Goal: Information Seeking & Learning: Learn about a topic

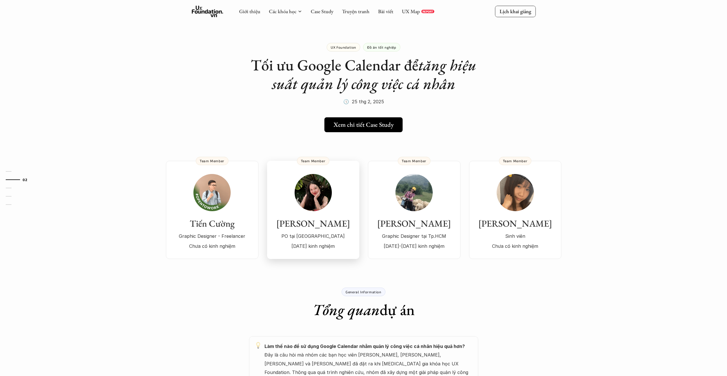
click at [321, 200] on img at bounding box center [313, 192] width 37 height 37
click at [318, 15] on div "Giới thiệu Các khóa học Case Study Truyện tranh Bài viết UX Map REPORT" at bounding box center [336, 11] width 195 height 11
click at [327, 13] on link "Case Study" at bounding box center [322, 11] width 23 height 7
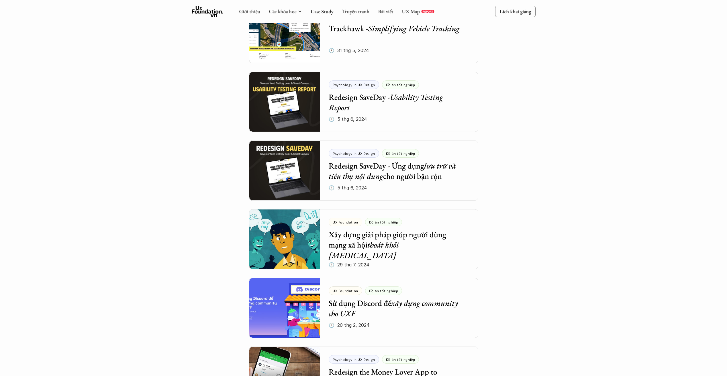
scroll to position [745, 0]
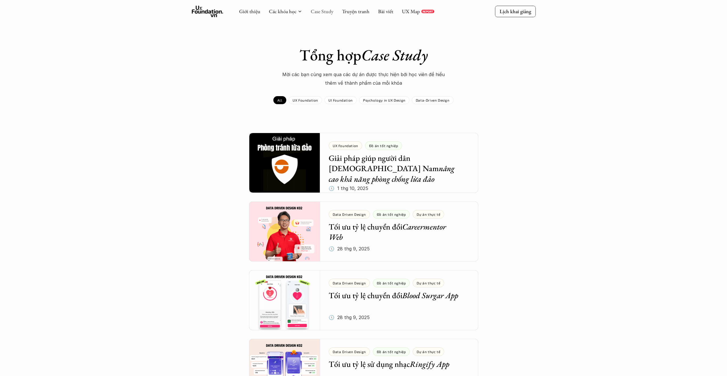
click at [329, 13] on link "Case Study" at bounding box center [322, 11] width 23 height 7
click at [205, 11] on use at bounding box center [208, 11] width 32 height 11
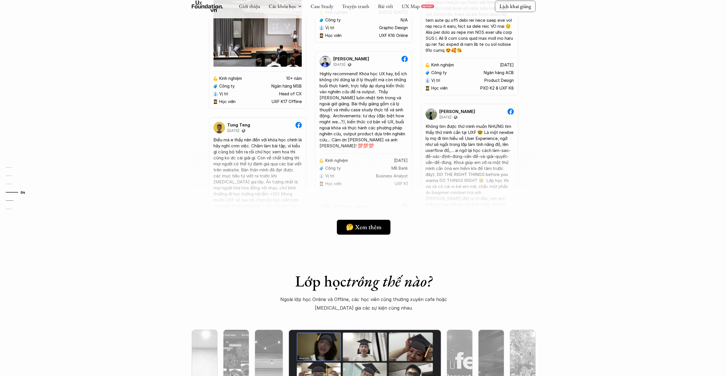
scroll to position [1490, 0]
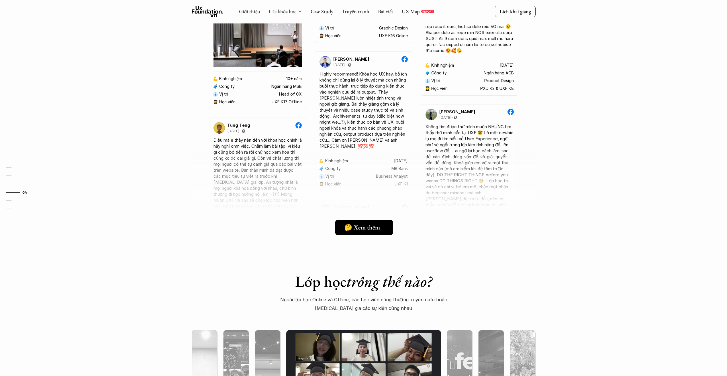
click at [358, 225] on h5 "🤔 Xem thêm" at bounding box center [362, 227] width 36 height 7
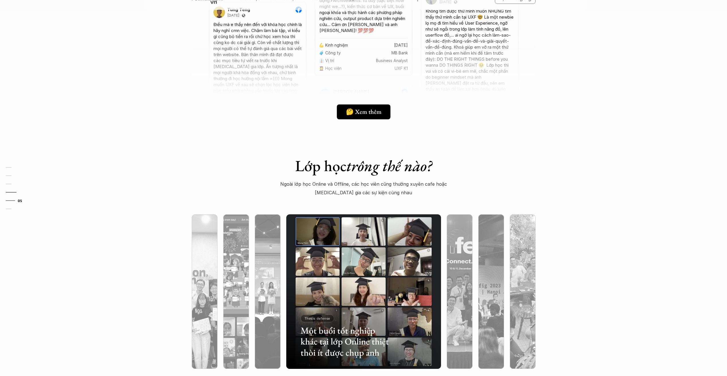
scroll to position [1633, 0]
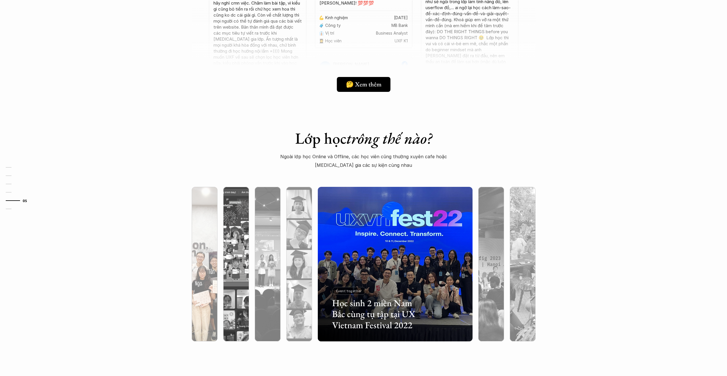
click at [207, 291] on div at bounding box center [252, 308] width 92 height 42
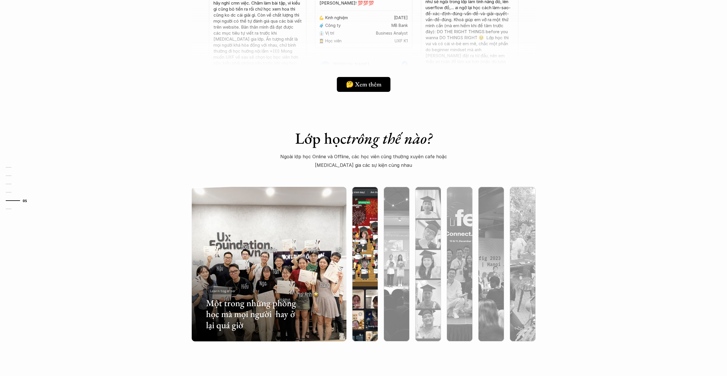
click at [369, 282] on div at bounding box center [365, 294] width 26 height 93
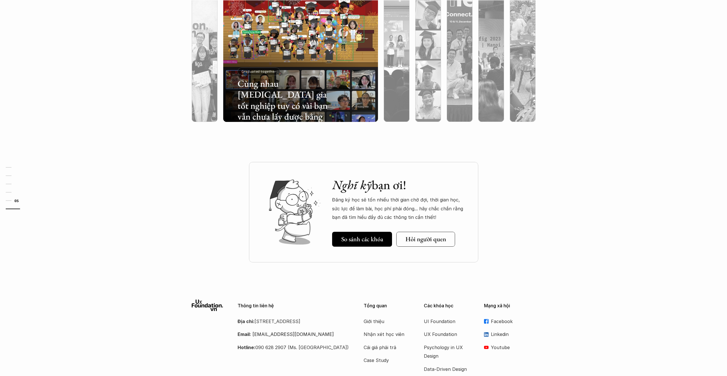
scroll to position [1891, 0]
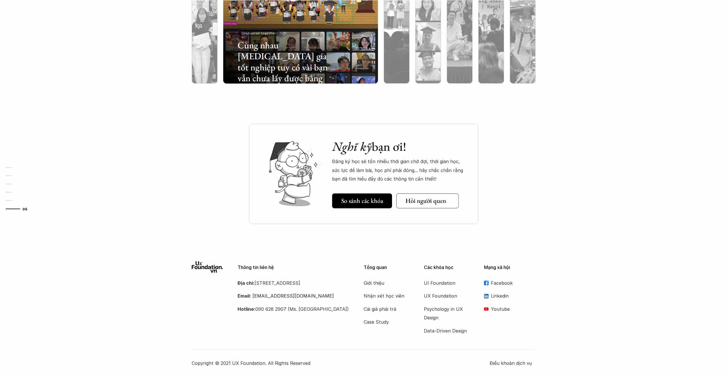
click at [442, 198] on h5 "Hỏi người quen" at bounding box center [425, 200] width 41 height 7
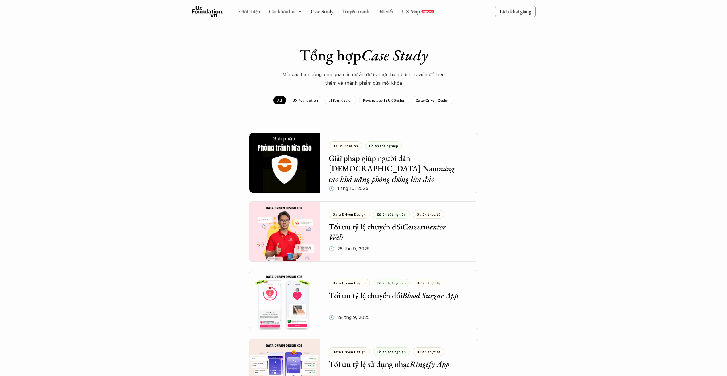
click at [305, 100] on p "UX Foundation" at bounding box center [305, 100] width 25 height 4
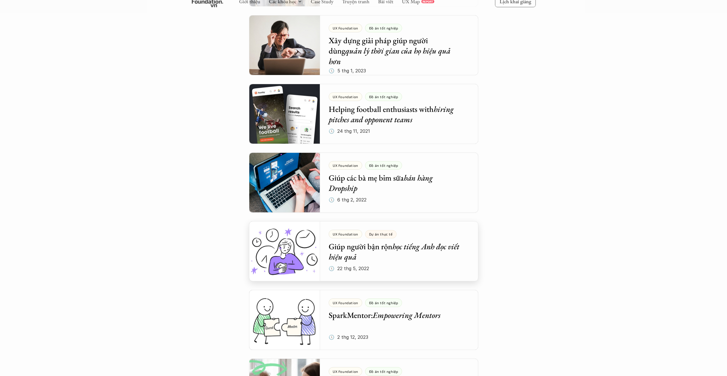
scroll to position [802, 0]
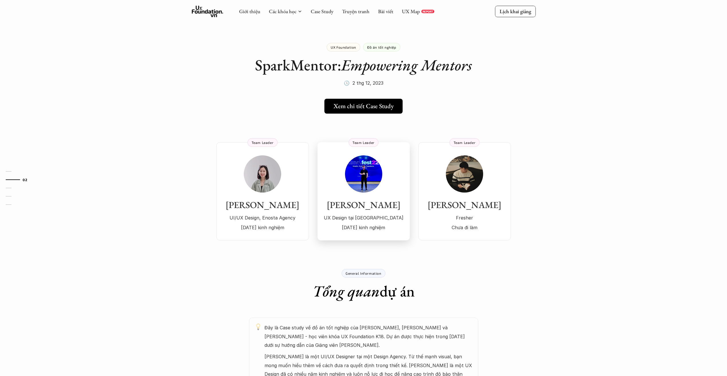
click at [374, 211] on h3 "Dylan Nguyễn" at bounding box center [363, 205] width 81 height 11
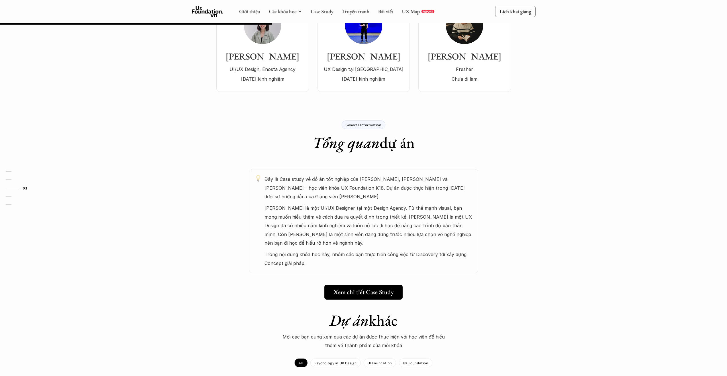
scroll to position [143, 0]
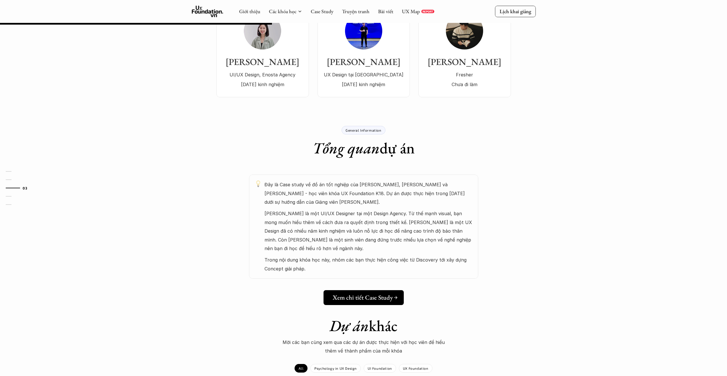
click at [363, 293] on link "Xem chi tiết Case Study" at bounding box center [363, 298] width 80 height 15
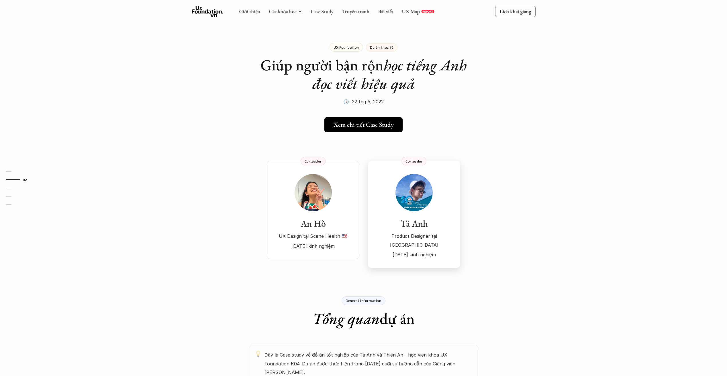
click at [435, 221] on h3 "Tá Anh" at bounding box center [414, 223] width 81 height 11
click at [321, 14] on link "Case Study" at bounding box center [322, 11] width 23 height 7
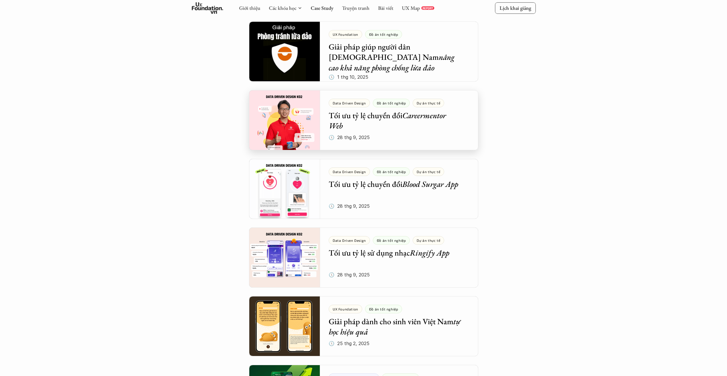
scroll to position [201, 0]
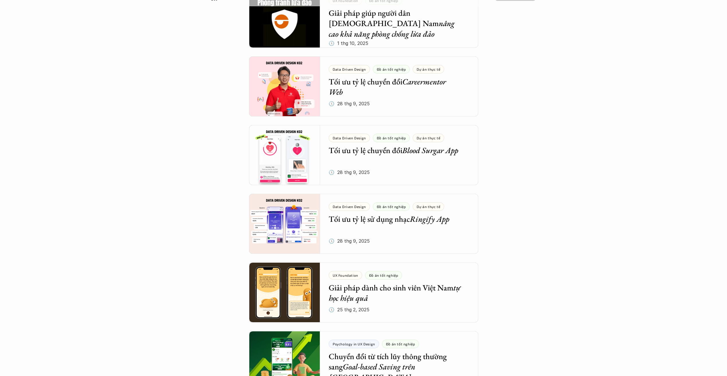
scroll to position [57, 0]
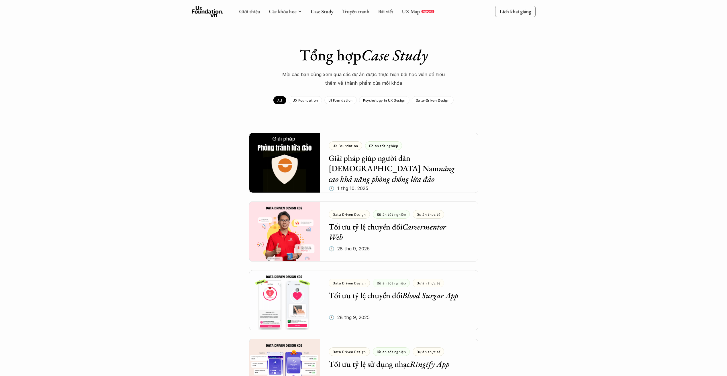
scroll to position [58, 0]
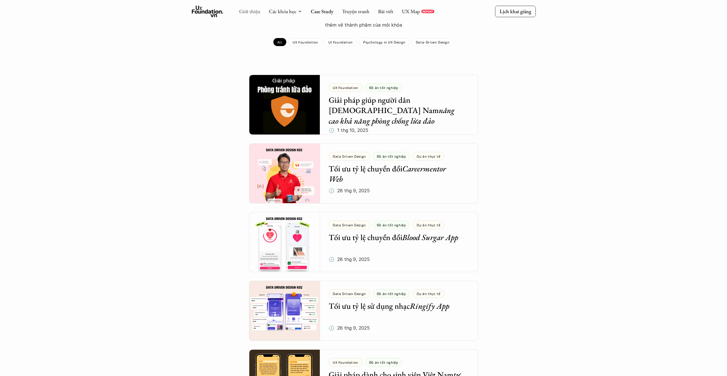
click at [248, 9] on link "Giới thiệu" at bounding box center [249, 11] width 21 height 7
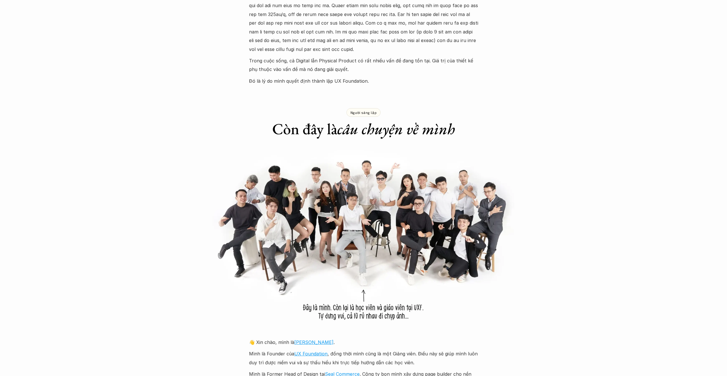
scroll to position [344, 0]
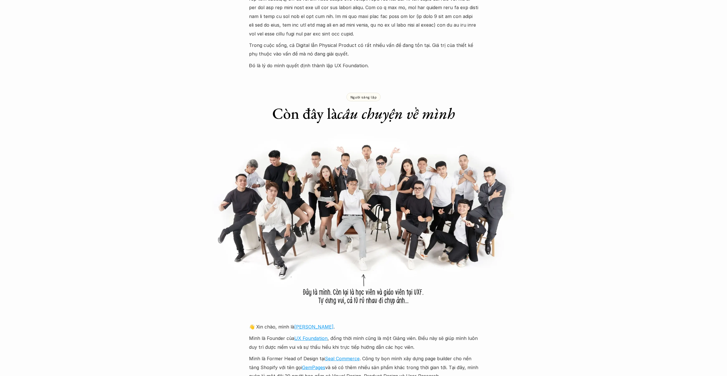
click at [384, 225] on img at bounding box center [364, 222] width 344 height 177
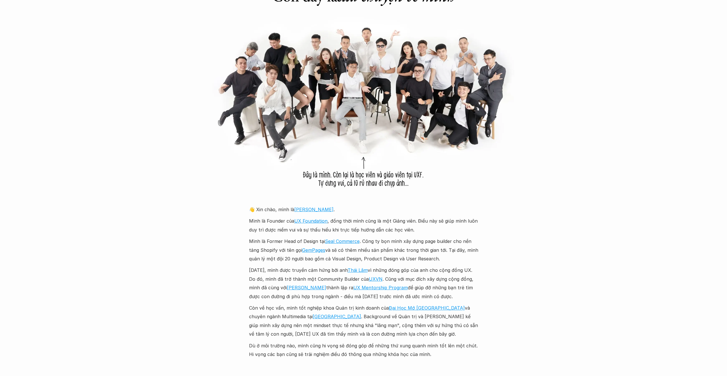
scroll to position [458, 0]
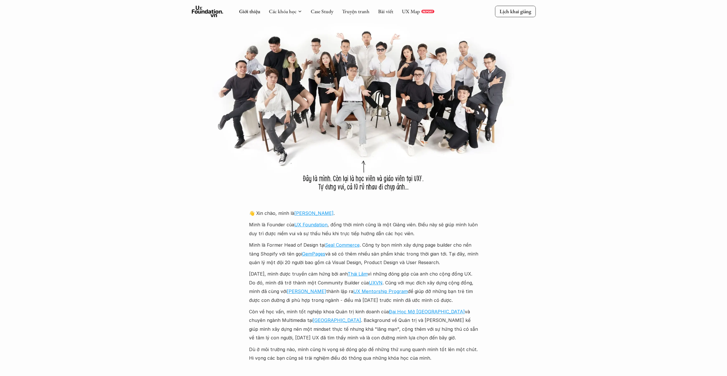
click at [340, 315] on p "Còn về học vấn, mình tốt nghiệp khoa Quản trị kinh doanh của [GEOGRAPHIC_DATA] …" at bounding box center [363, 325] width 229 height 35
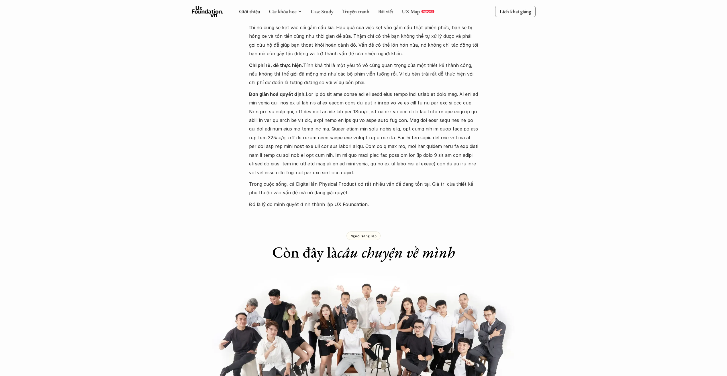
scroll to position [0, 0]
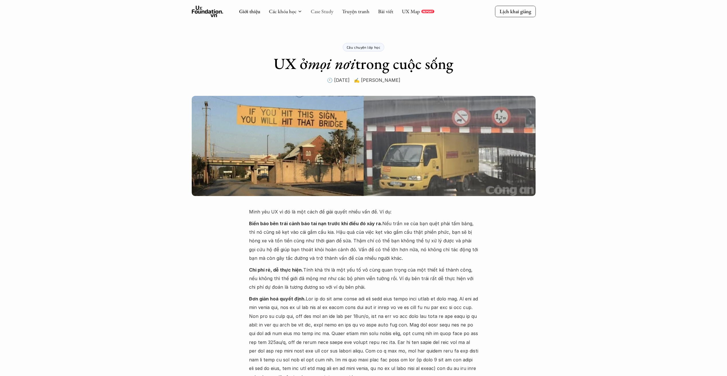
click at [324, 14] on link "Case Study" at bounding box center [322, 11] width 23 height 7
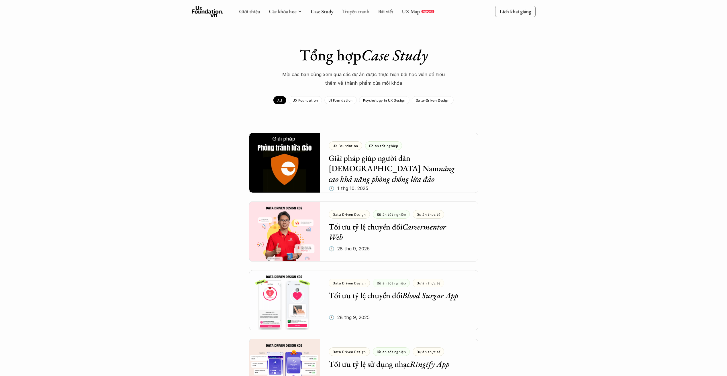
click at [346, 9] on link "Truyện tranh" at bounding box center [356, 11] width 28 height 7
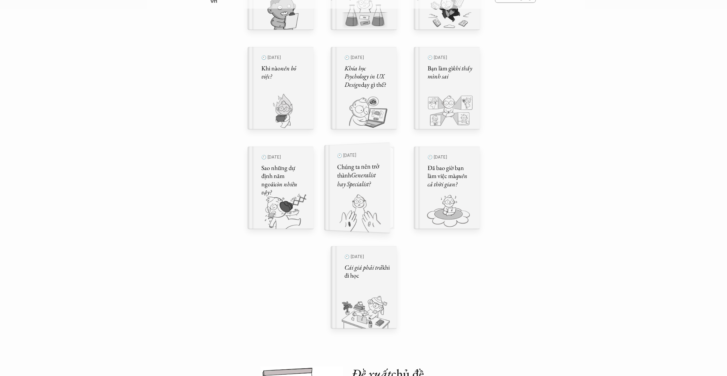
scroll to position [315, 0]
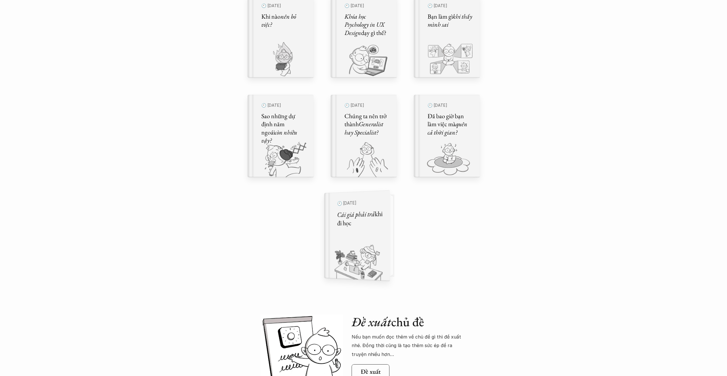
click at [378, 236] on div "🕙 [DATE] Cái giá phải trả khi đi học" at bounding box center [359, 235] width 45 height 75
